Goal: Task Accomplishment & Management: Use online tool/utility

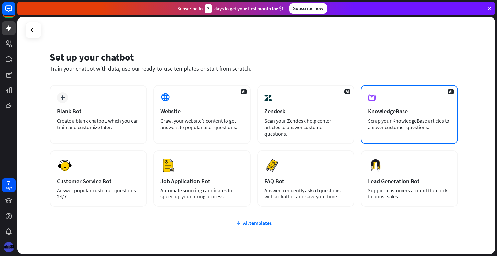
click at [415, 101] on div "AI KnowledgeBase Scrap your KnowledgeBase articles to answer customer questions." at bounding box center [409, 114] width 97 height 59
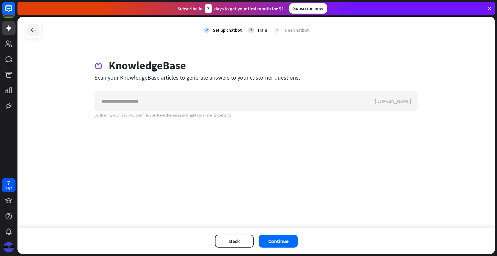
click at [30, 30] on icon at bounding box center [33, 30] width 8 height 8
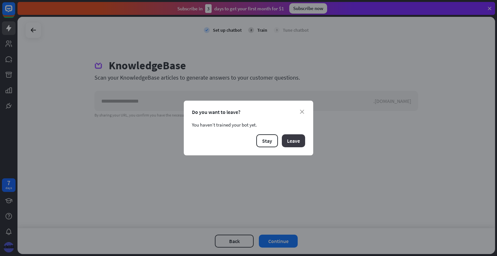
click at [300, 143] on button "Leave" at bounding box center [293, 140] width 23 height 13
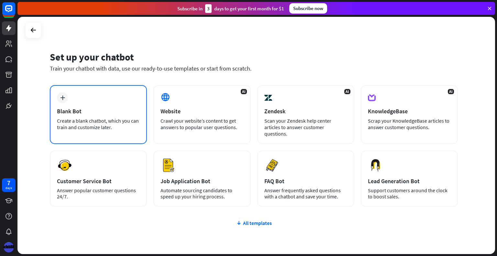
click at [108, 105] on div "plus Blank Bot Create a blank chatbot, which you can train and customize later." at bounding box center [98, 114] width 97 height 59
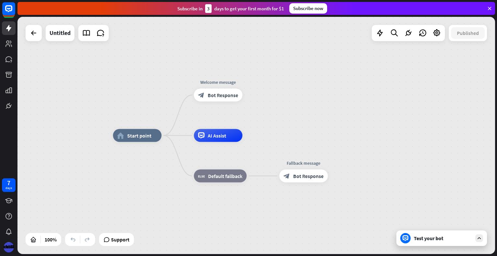
click at [426, 241] on div "Test your bot" at bounding box center [443, 238] width 58 height 6
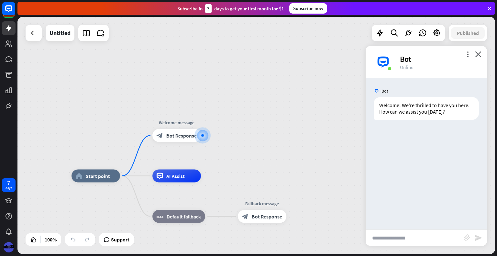
click at [409, 235] on input "text" at bounding box center [414, 238] width 98 height 16
type input "*"
type input "**********"
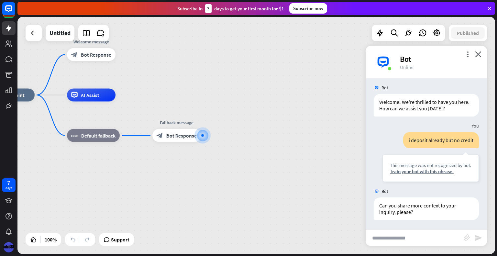
scroll to position [3, 0]
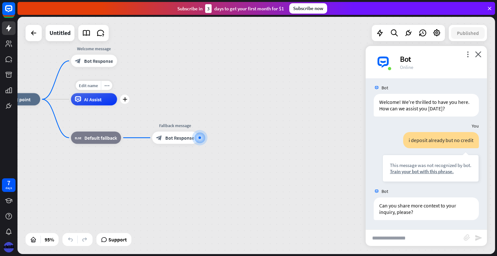
click at [110, 102] on div "AI Assist" at bounding box center [94, 99] width 46 height 12
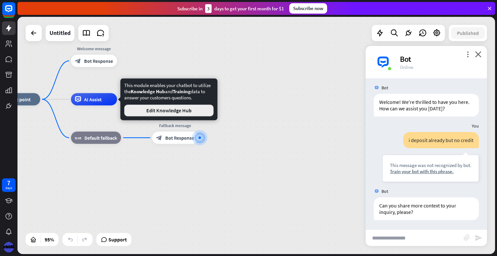
click at [169, 112] on button "Edit Knowledge Hub" at bounding box center [168, 110] width 89 height 12
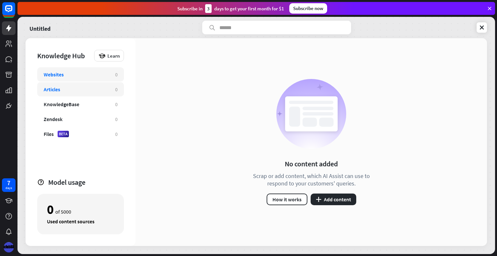
click at [88, 90] on div "Articles" at bounding box center [76, 89] width 65 height 6
click at [87, 100] on div "KnowledgeBase 0" at bounding box center [80, 104] width 87 height 14
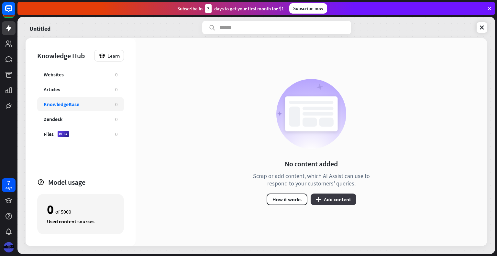
click at [332, 196] on button "plus Add content" at bounding box center [333, 199] width 46 height 12
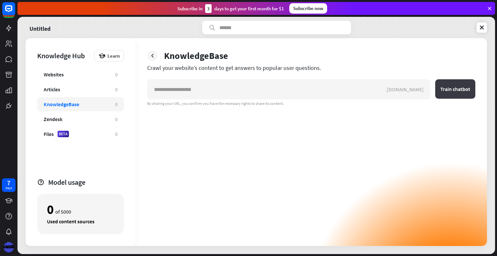
click at [442, 88] on button "Train chatbot" at bounding box center [455, 88] width 40 height 19
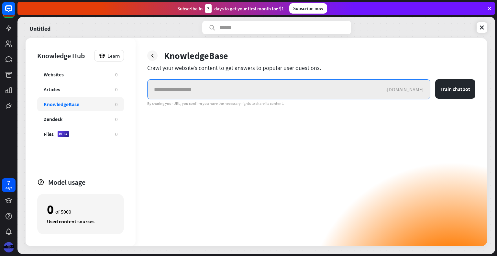
click at [266, 89] on input "text" at bounding box center [266, 89] width 238 height 19
type input "*"
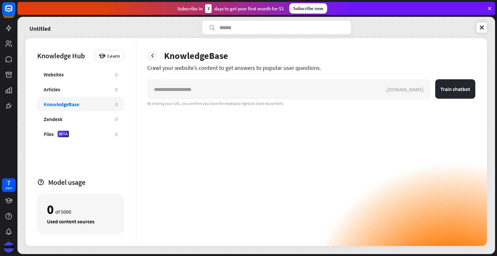
click at [105, 48] on div "Knowledge Hub Learn Websites 0 Articles 0 KnowledgeBase 0 Zendesk 0 Files BETA …" at bounding box center [81, 142] width 110 height 208
click at [105, 55] on icon at bounding box center [101, 55] width 7 height 7
click at [125, 72] on div "Get started with Knowledge Hub" at bounding box center [137, 73] width 74 height 13
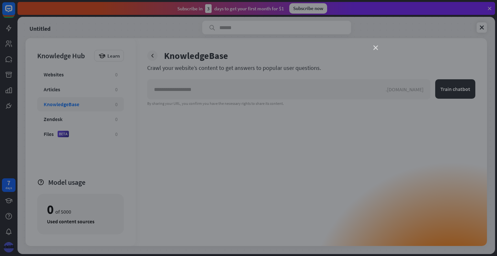
click at [373, 48] on icon "close" at bounding box center [375, 48] width 5 height 5
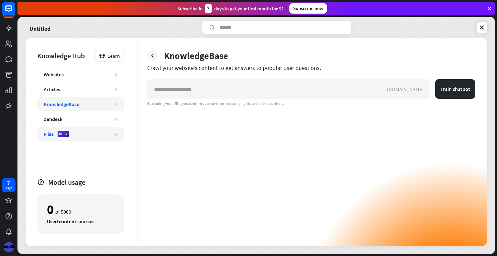
click at [58, 138] on div "Files BETA 0" at bounding box center [80, 134] width 87 height 14
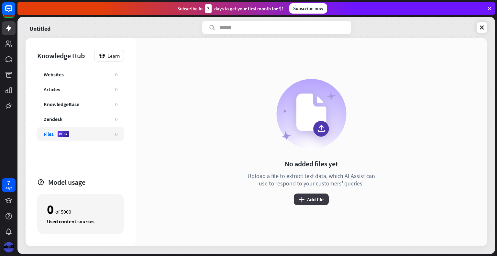
click at [312, 199] on button "plus Add file" at bounding box center [311, 199] width 35 height 12
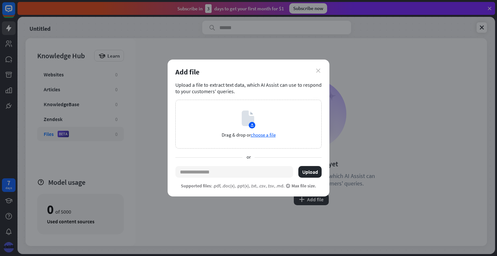
click at [318, 72] on icon "close" at bounding box center [318, 71] width 4 height 4
